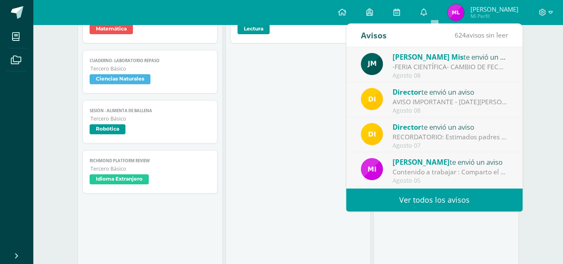
scroll to position [139, 0]
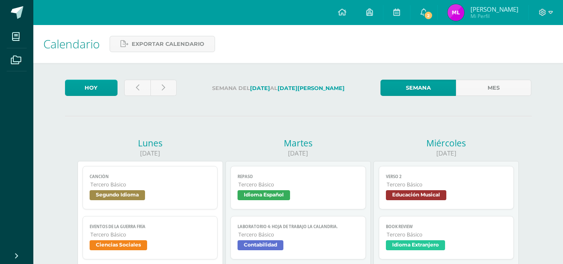
scroll to position [500, 0]
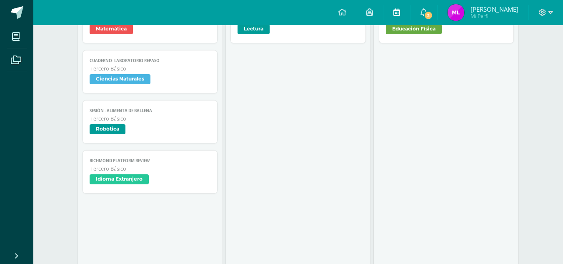
click at [401, 12] on link at bounding box center [396, 12] width 27 height 25
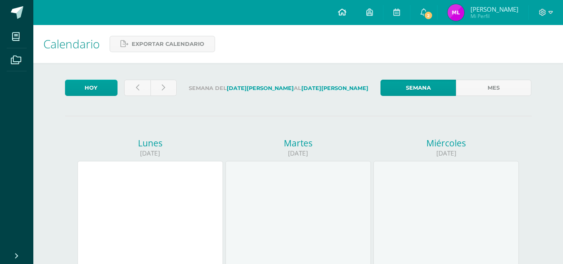
click at [346, 16] on span at bounding box center [342, 12] width 8 height 9
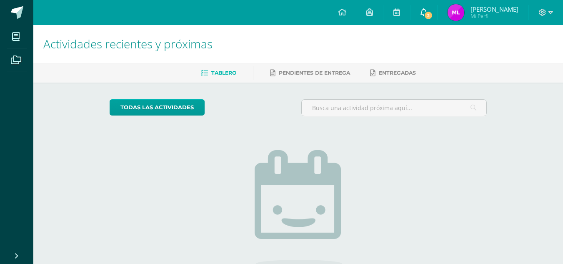
click at [433, 12] on span "2" at bounding box center [428, 15] width 9 height 9
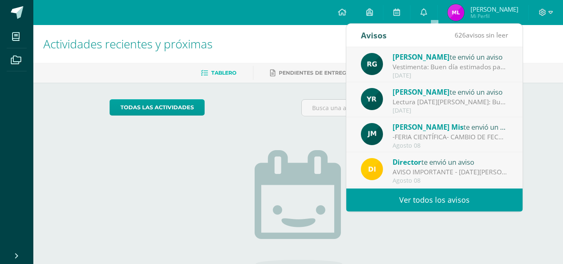
click at [447, 70] on div "Vestimenta: Buen día estimados padres de familia y estudiantes. Espero que se e…" at bounding box center [450, 67] width 116 height 10
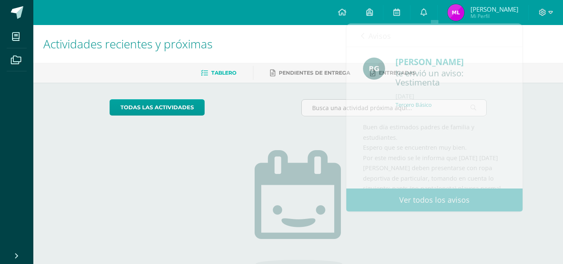
click at [260, 107] on div "todas las Actividades" at bounding box center [186, 111] width 160 height 24
